Goal: Task Accomplishment & Management: Use online tool/utility

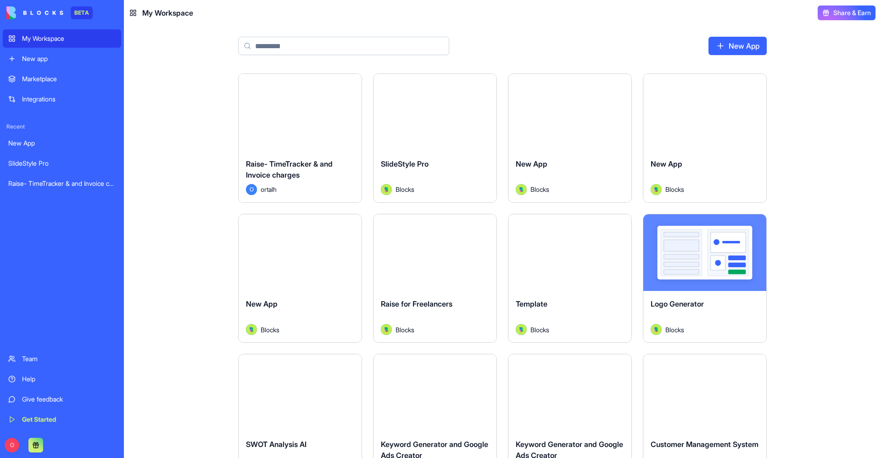
click at [73, 34] on div "My Workspace" at bounding box center [69, 38] width 94 height 9
click at [55, 10] on img at bounding box center [34, 12] width 57 height 13
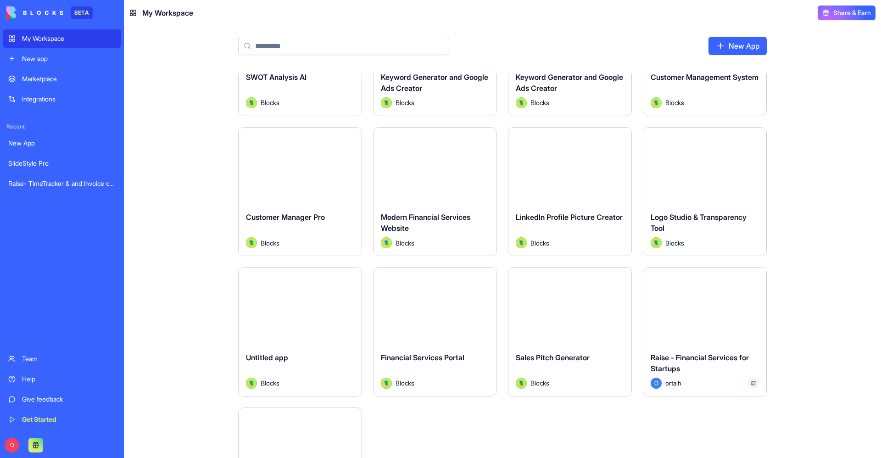
scroll to position [367, 0]
click at [667, 317] on div "Launch" at bounding box center [704, 305] width 123 height 77
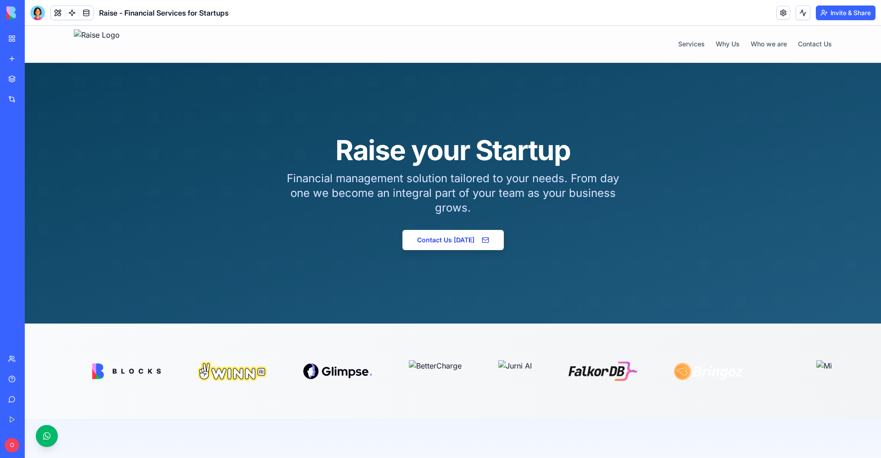
click at [40, 16] on div at bounding box center [37, 13] width 15 height 15
drag, startPoint x: 46, startPoint y: 10, endPoint x: 84, endPoint y: 13, distance: 38.2
click at [84, 13] on div "Raise - Financial Services for Startups" at bounding box center [129, 13] width 198 height 15
click at [84, 13] on span at bounding box center [86, 13] width 26 height 26
click at [27, 14] on header "Raise - Financial Services for Startups Invite & Share" at bounding box center [453, 13] width 856 height 26
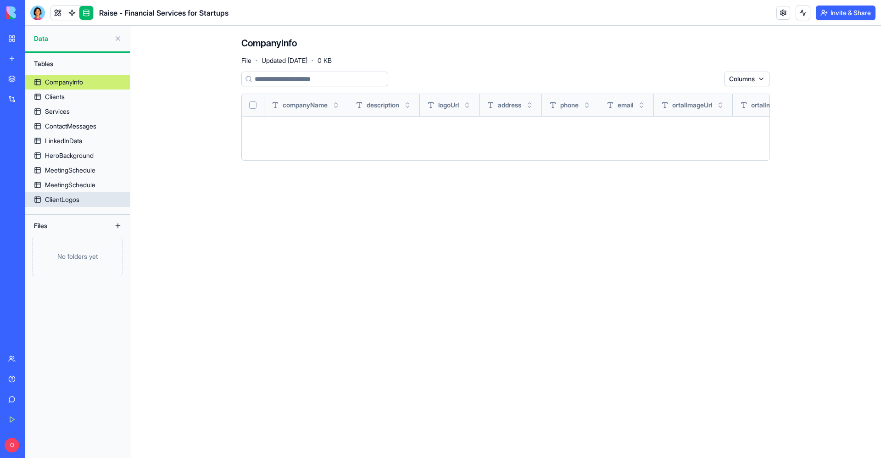
click at [79, 198] on div "ClientLogos" at bounding box center [62, 199] width 34 height 9
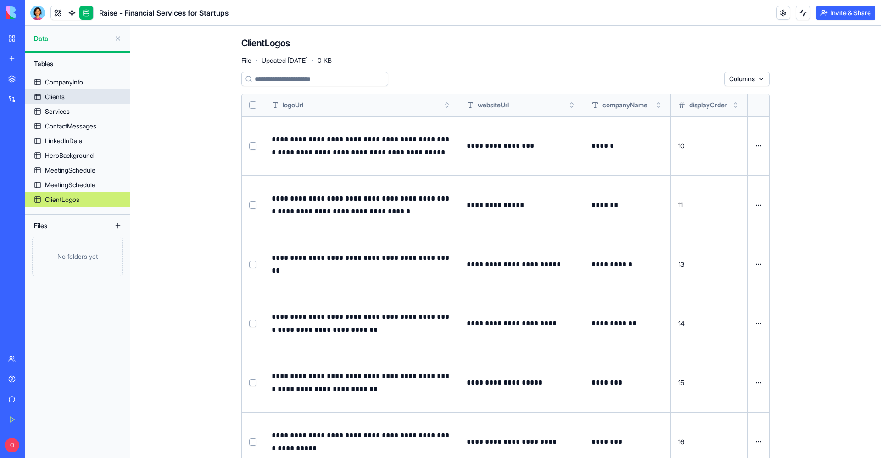
click at [61, 92] on div "Clients" at bounding box center [55, 96] width 20 height 9
click at [65, 96] on div "Clients" at bounding box center [55, 96] width 20 height 9
click at [70, 150] on link "HeroBackground" at bounding box center [77, 155] width 105 height 15
